Goal: Information Seeking & Learning: Find specific fact

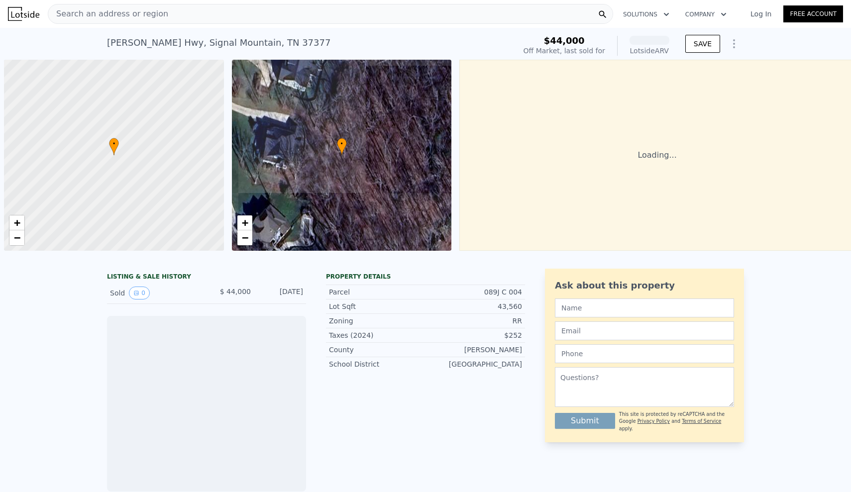
scroll to position [0, 4]
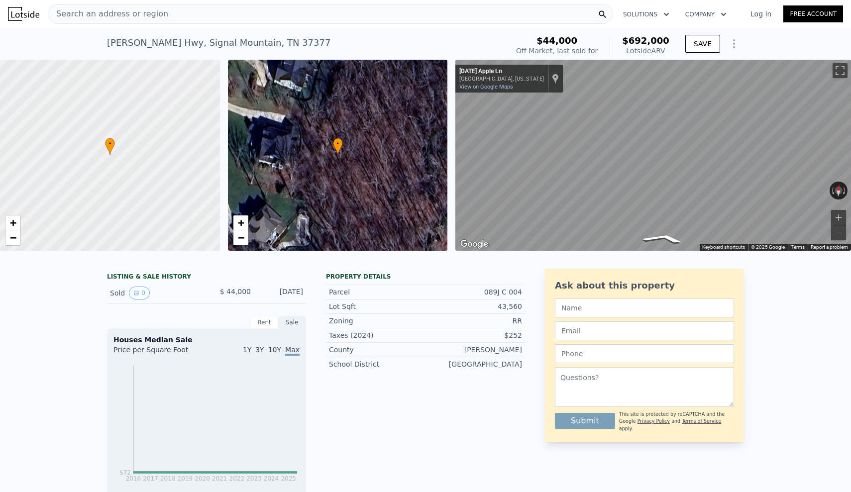
click at [281, 6] on div "Search an address or region" at bounding box center [331, 14] width 566 height 20
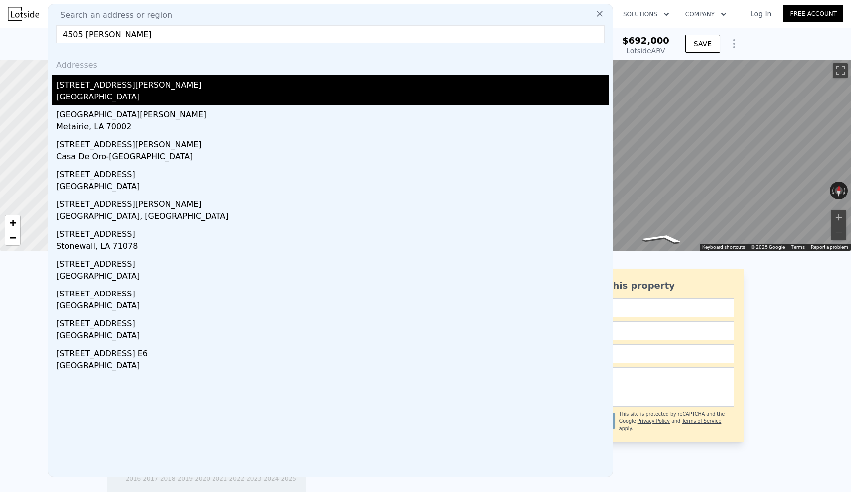
type input "4505 [PERSON_NAME]"
click at [208, 84] on div "[STREET_ADDRESS][PERSON_NAME]" at bounding box center [332, 83] width 553 height 16
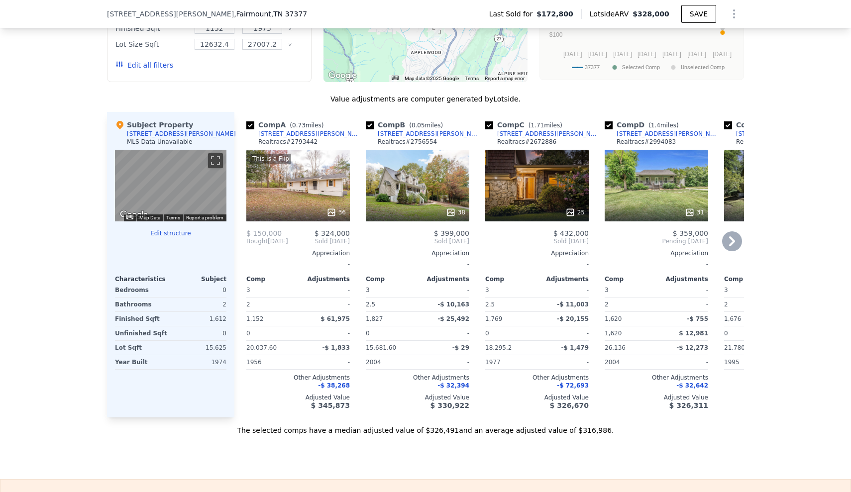
scroll to position [895, 0]
click at [546, 182] on div "25" at bounding box center [537, 185] width 104 height 72
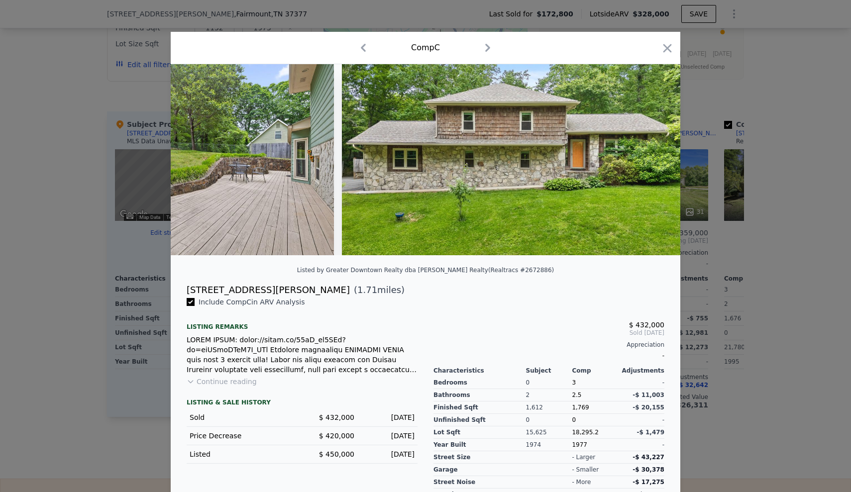
scroll to position [0, 2362]
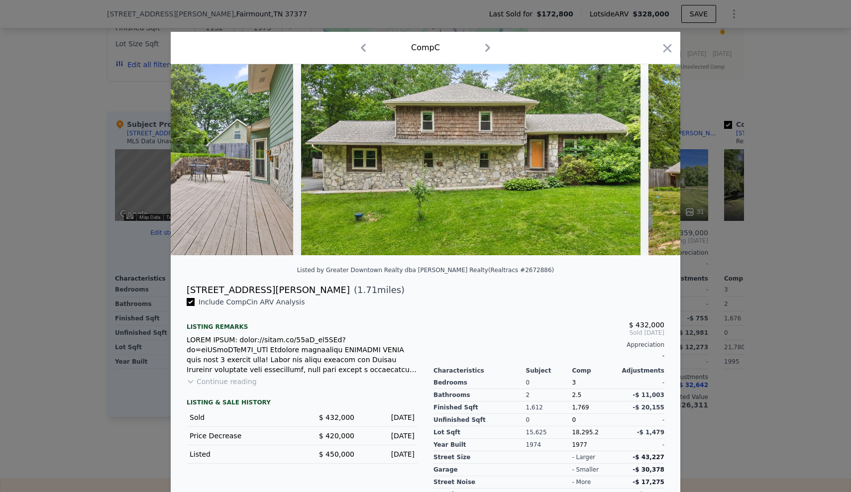
click at [826, 163] on div at bounding box center [425, 246] width 851 height 492
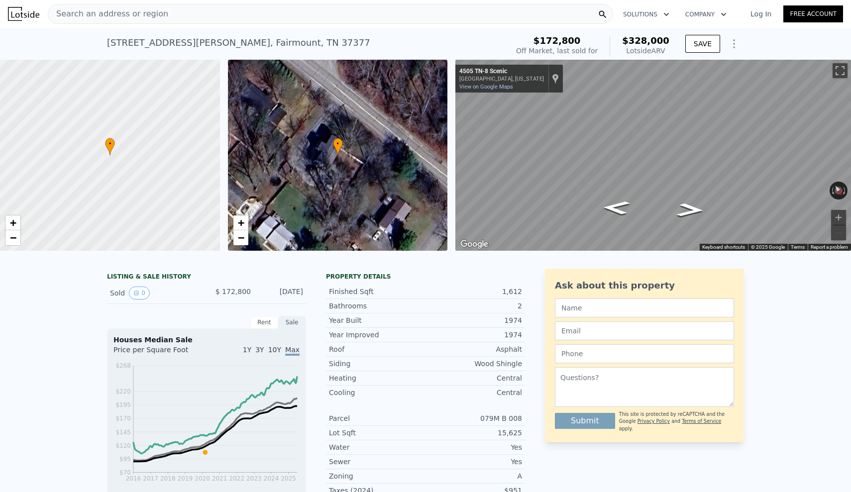
click at [204, 50] on div "[STREET_ADDRESS][PERSON_NAME] Sold [DATE] for $172,800 (~ARV $328k )" at bounding box center [305, 46] width 397 height 28
click at [200, 45] on div "[STREET_ADDRESS][PERSON_NAME]" at bounding box center [238, 43] width 263 height 14
copy div "[STREET_ADDRESS][PERSON_NAME] Sold [DATE] for $172,800 (~ARV $328k )"
